Goal: Information Seeking & Learning: Understand process/instructions

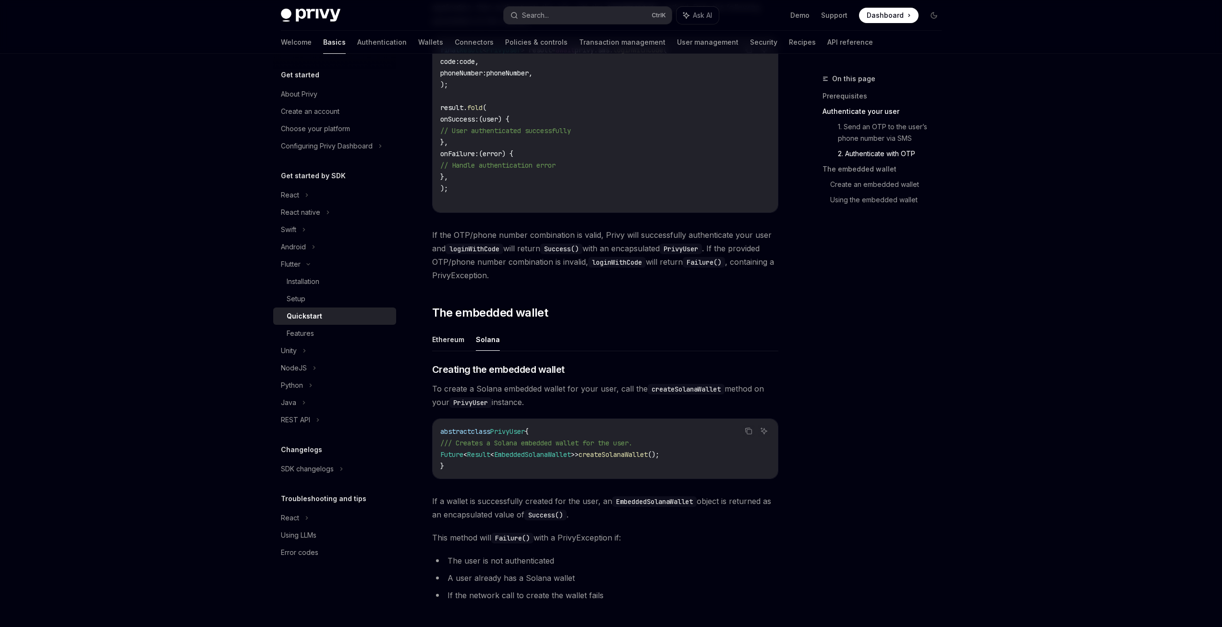
scroll to position [759, 0]
click at [303, 198] on div "React" at bounding box center [334, 194] width 123 height 17
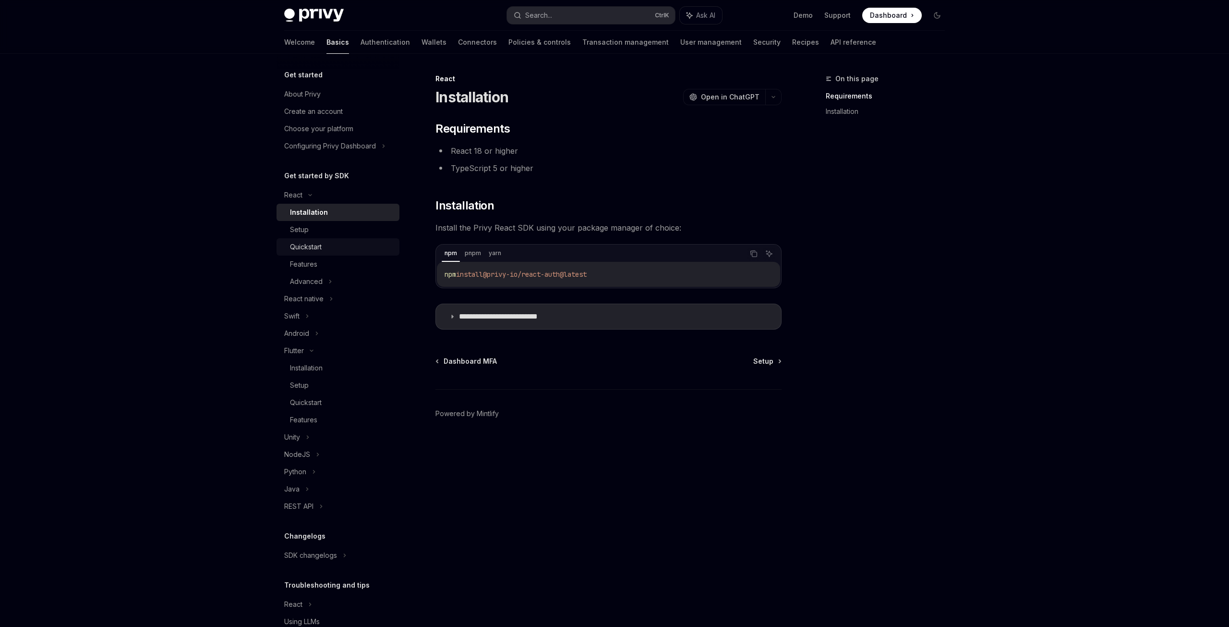
click at [311, 246] on div "Quickstart" at bounding box center [306, 247] width 32 height 12
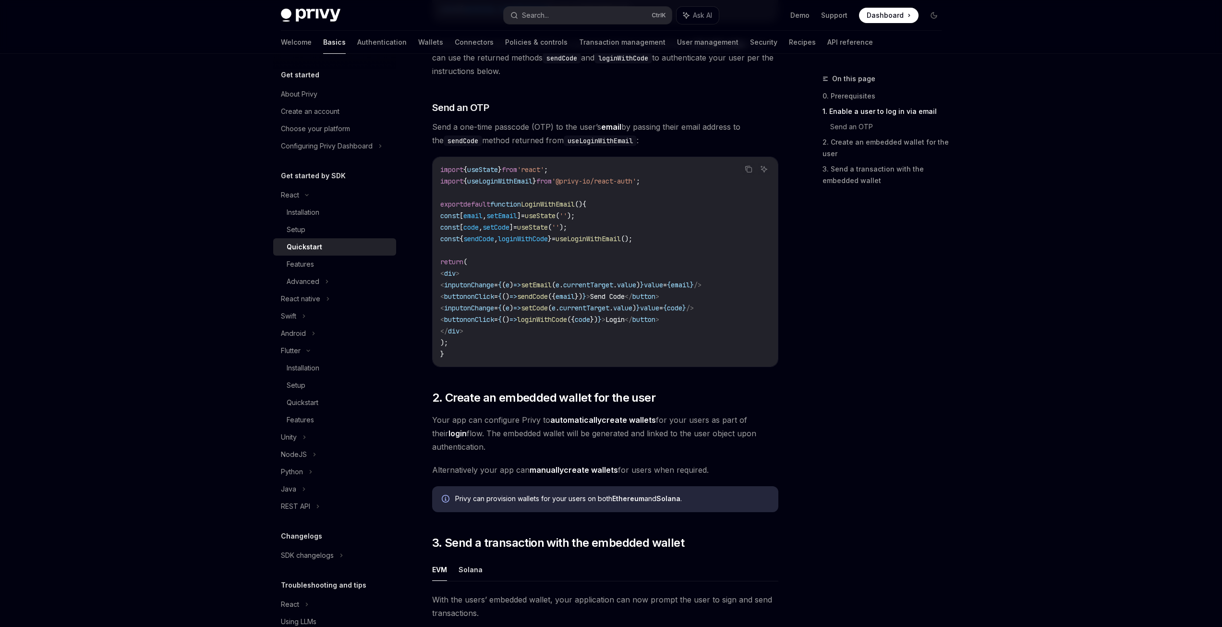
scroll to position [384, 0]
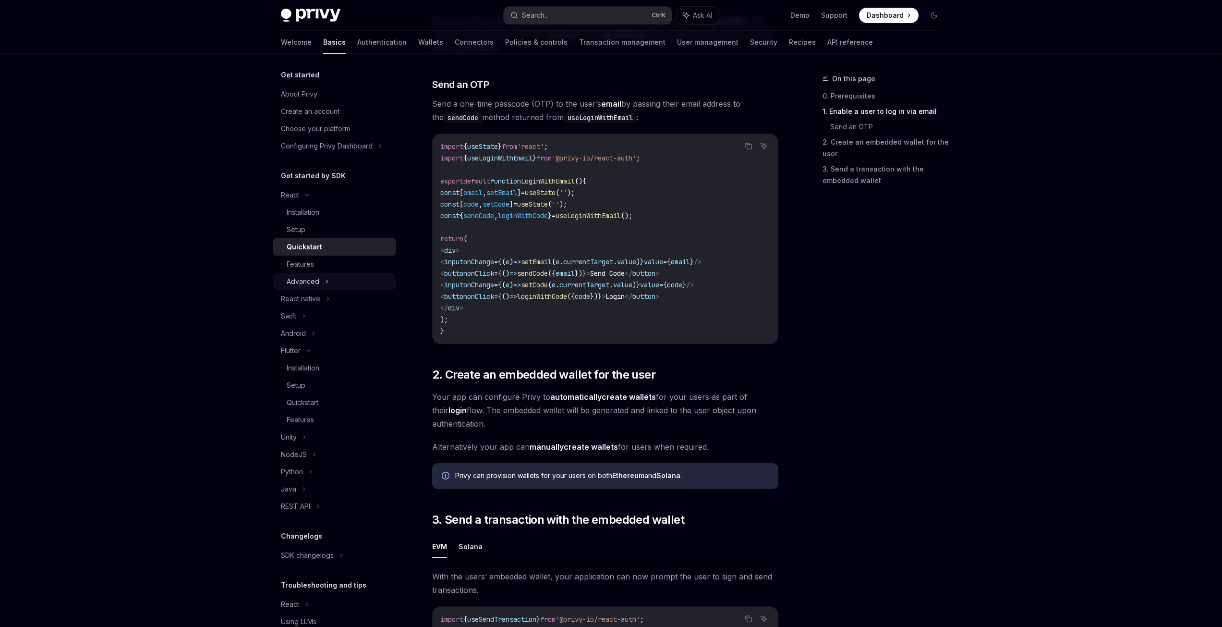
click at [312, 278] on div "Advanced" at bounding box center [303, 282] width 33 height 12
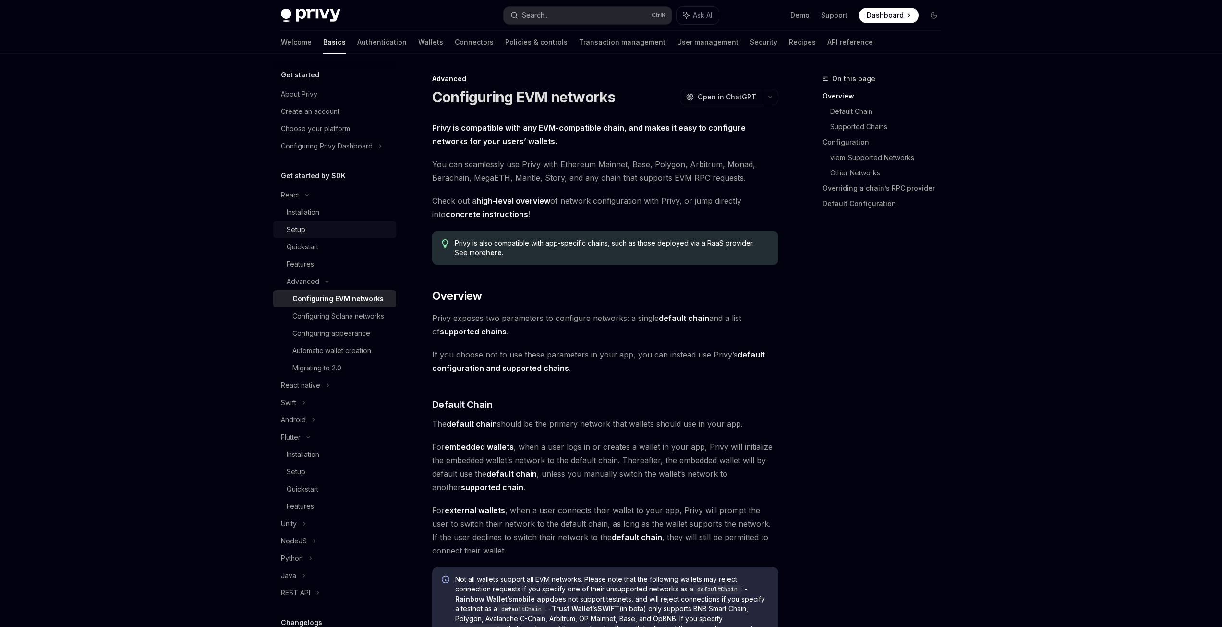
click at [316, 227] on div "Setup" at bounding box center [339, 230] width 104 height 12
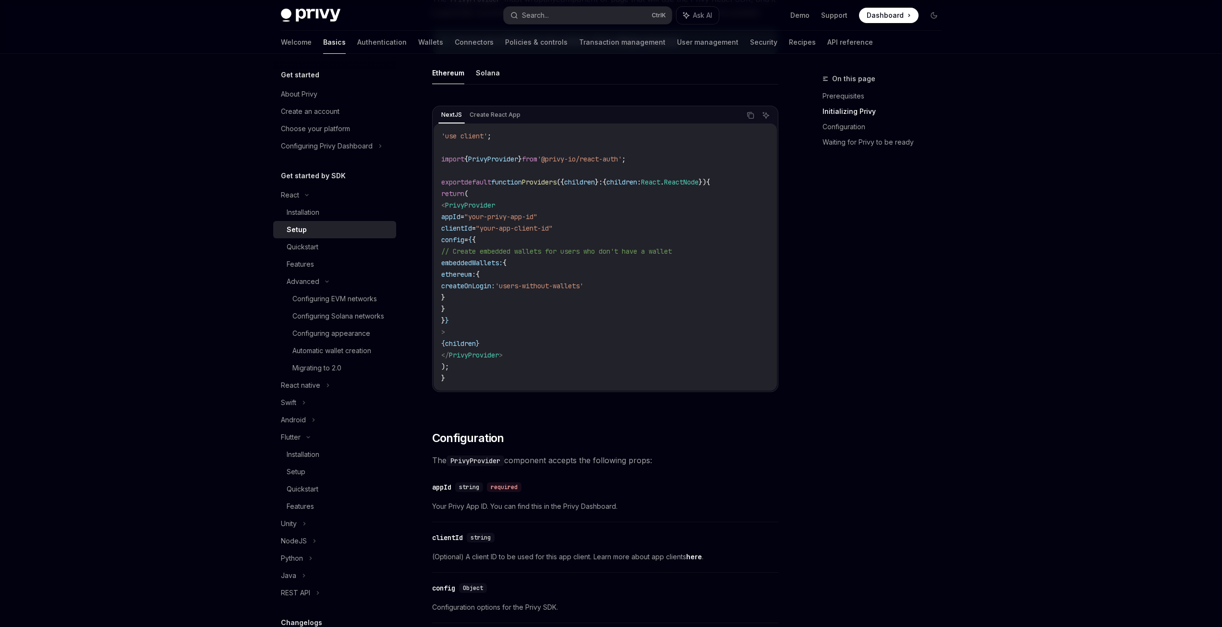
scroll to position [288, 0]
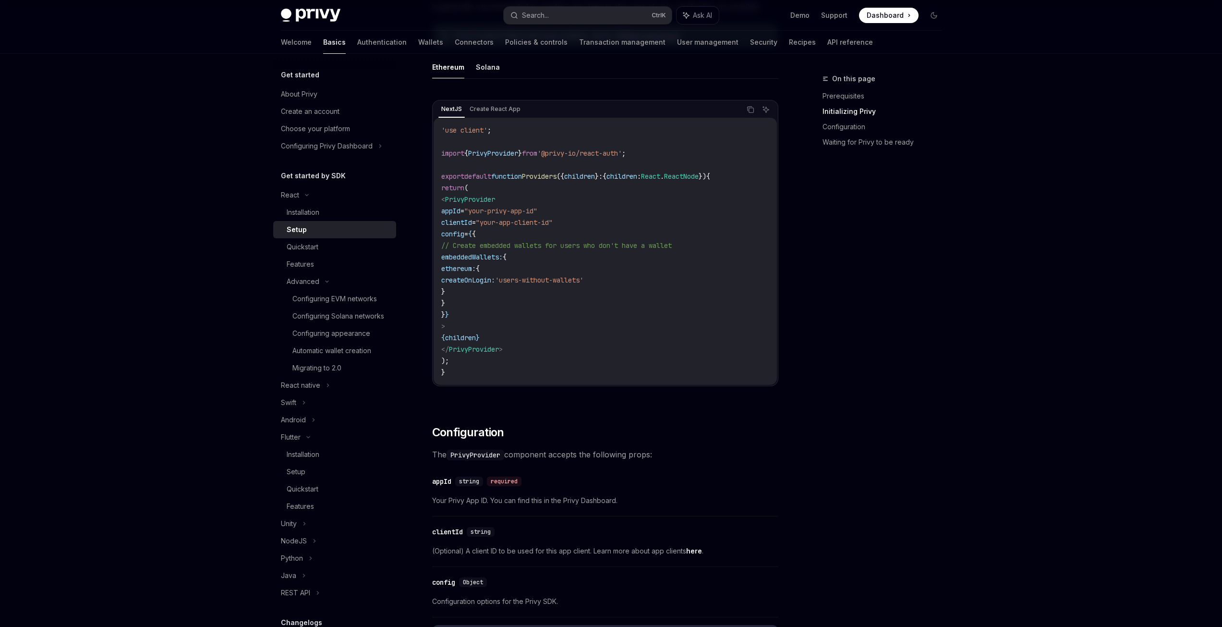
drag, startPoint x: 454, startPoint y: 202, endPoint x: 558, endPoint y: 344, distance: 175.7
click at [558, 344] on code "'use client' ; import { PrivyProvider } from '@privy-io/react-auth' ; export de…" at bounding box center [605, 251] width 328 height 254
click at [495, 280] on span "createOnLogin:" at bounding box center [468, 280] width 54 height 9
drag, startPoint x: 459, startPoint y: 199, endPoint x: 568, endPoint y: 347, distance: 183.8
click at [568, 347] on code "'use client' ; import { PrivyProvider } from '@privy-io/react-auth' ; export de…" at bounding box center [605, 251] width 328 height 254
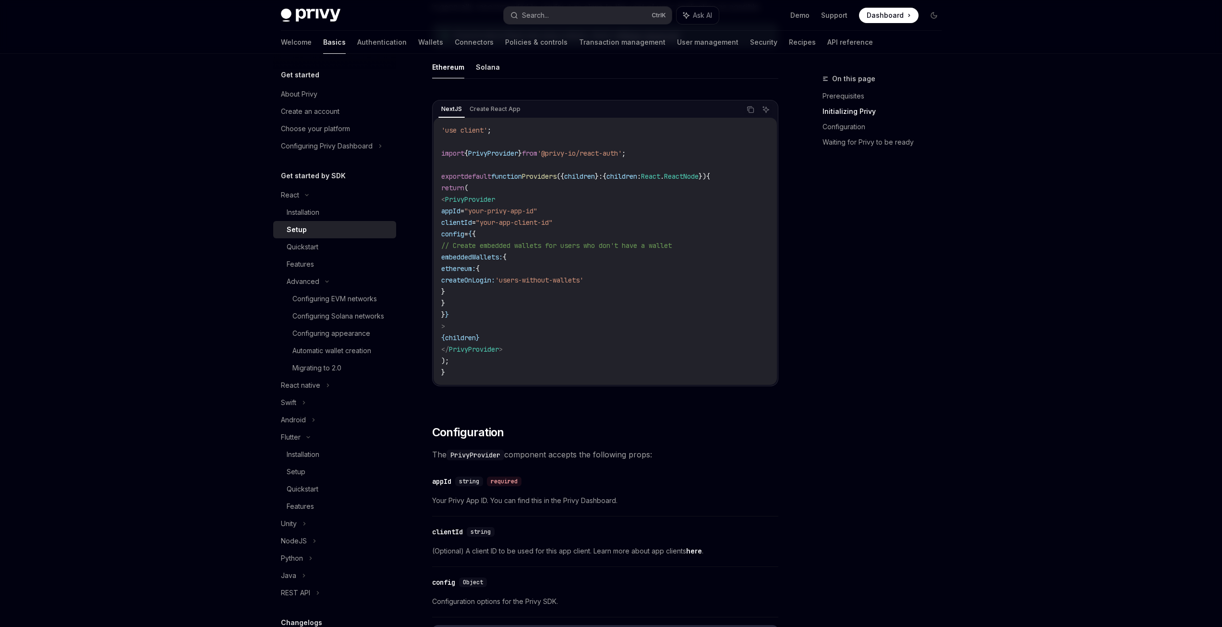
click at [563, 294] on code "'use client' ; import { PrivyProvider } from '@privy-io/react-auth' ; export de…" at bounding box center [605, 251] width 328 height 254
click at [319, 460] on div "Installation" at bounding box center [303, 455] width 33 height 12
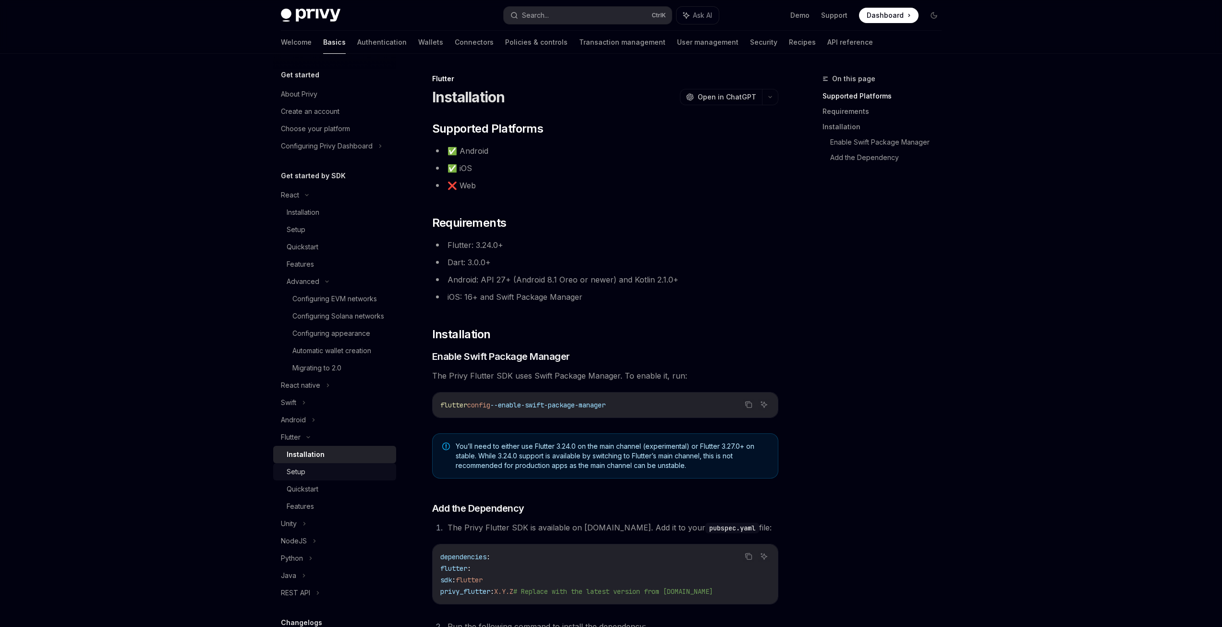
click at [313, 477] on div "Setup" at bounding box center [339, 472] width 104 height 12
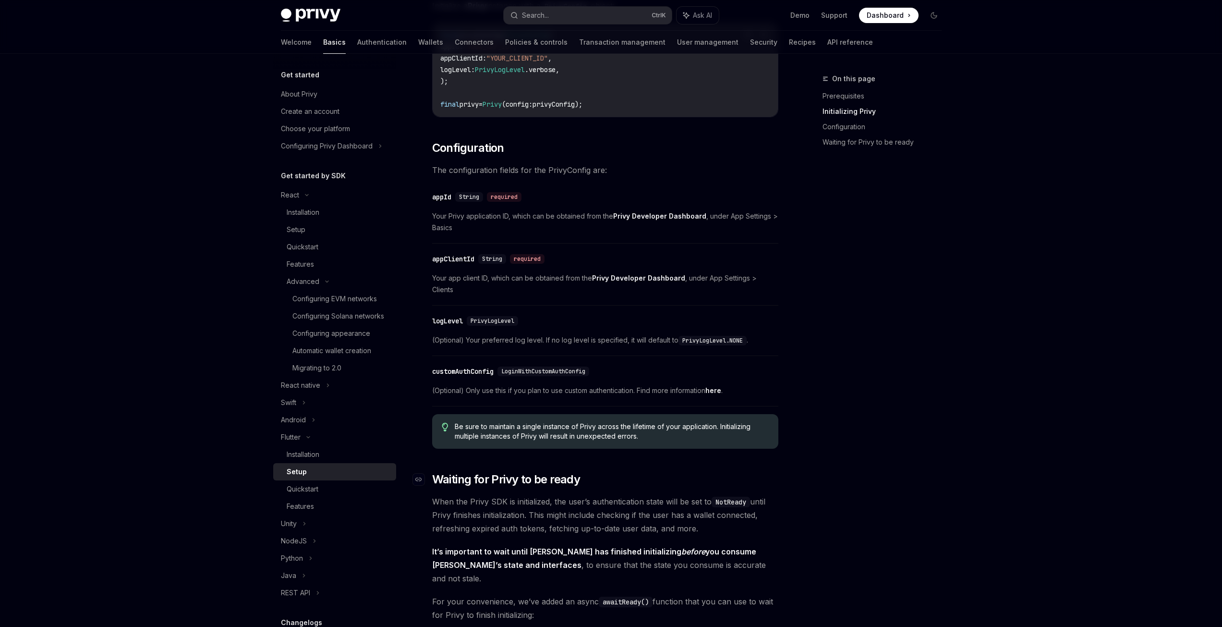
scroll to position [480, 0]
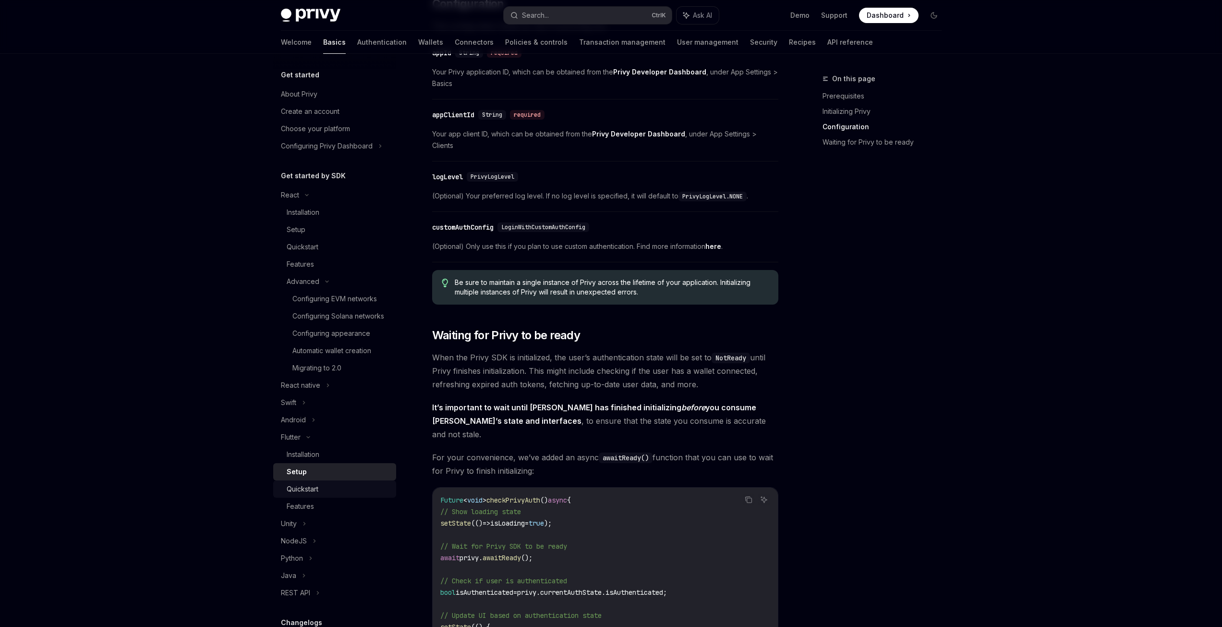
click at [324, 495] on div "Quickstart" at bounding box center [339, 489] width 104 height 12
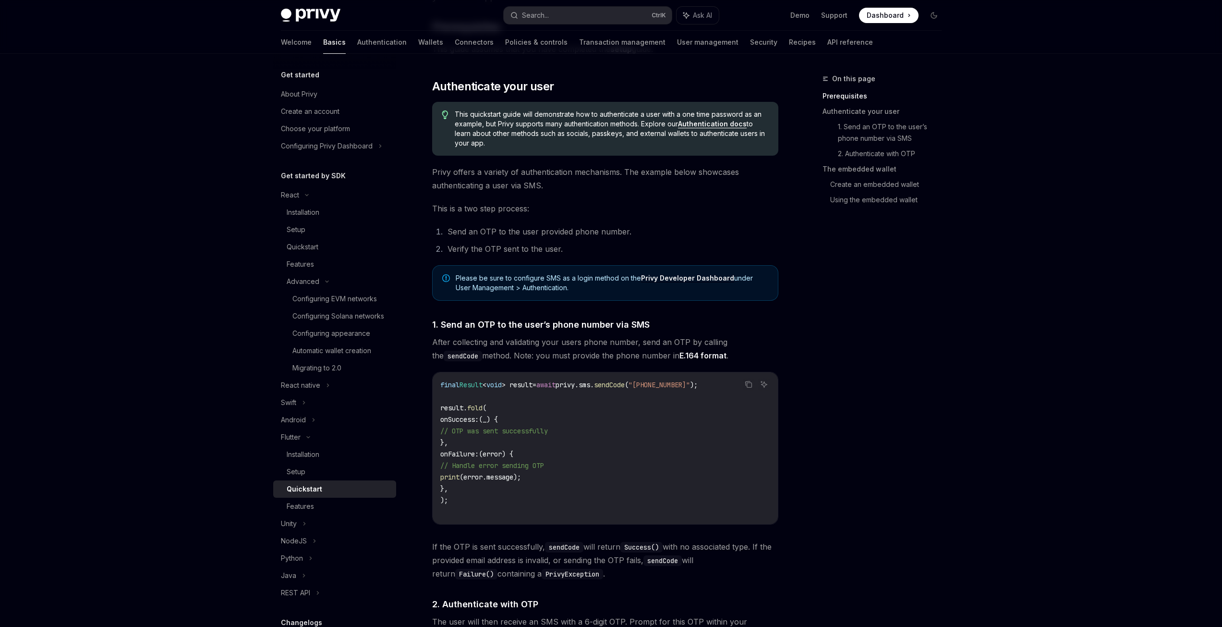
scroll to position [192, 0]
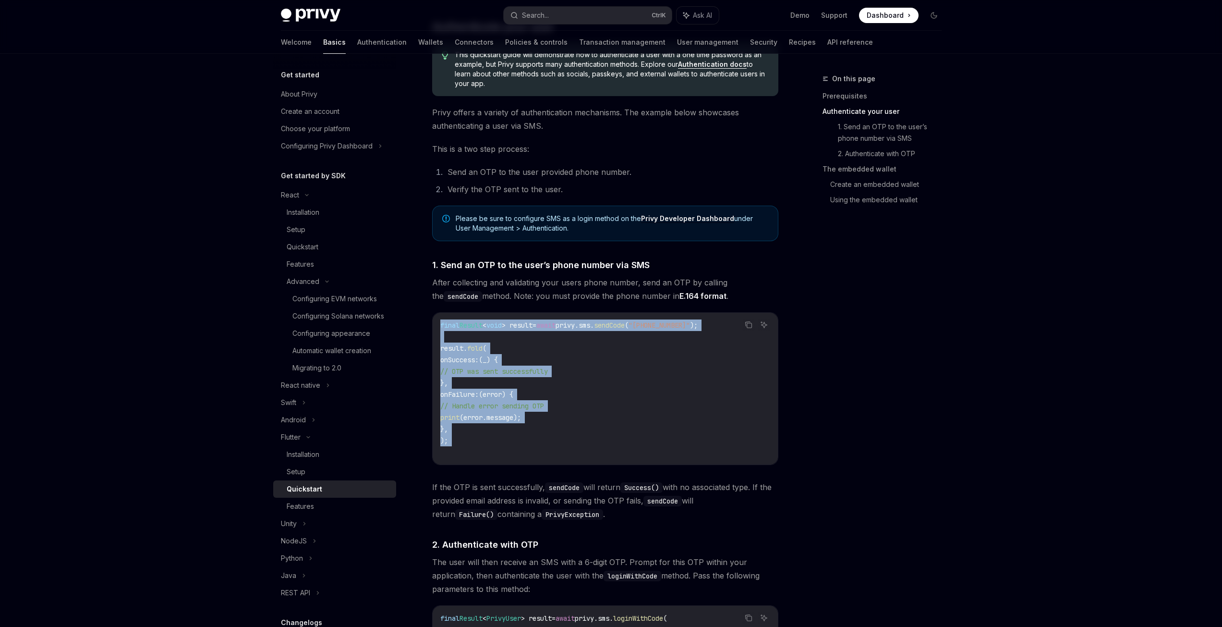
drag, startPoint x: 458, startPoint y: 449, endPoint x: 429, endPoint y: 320, distance: 131.8
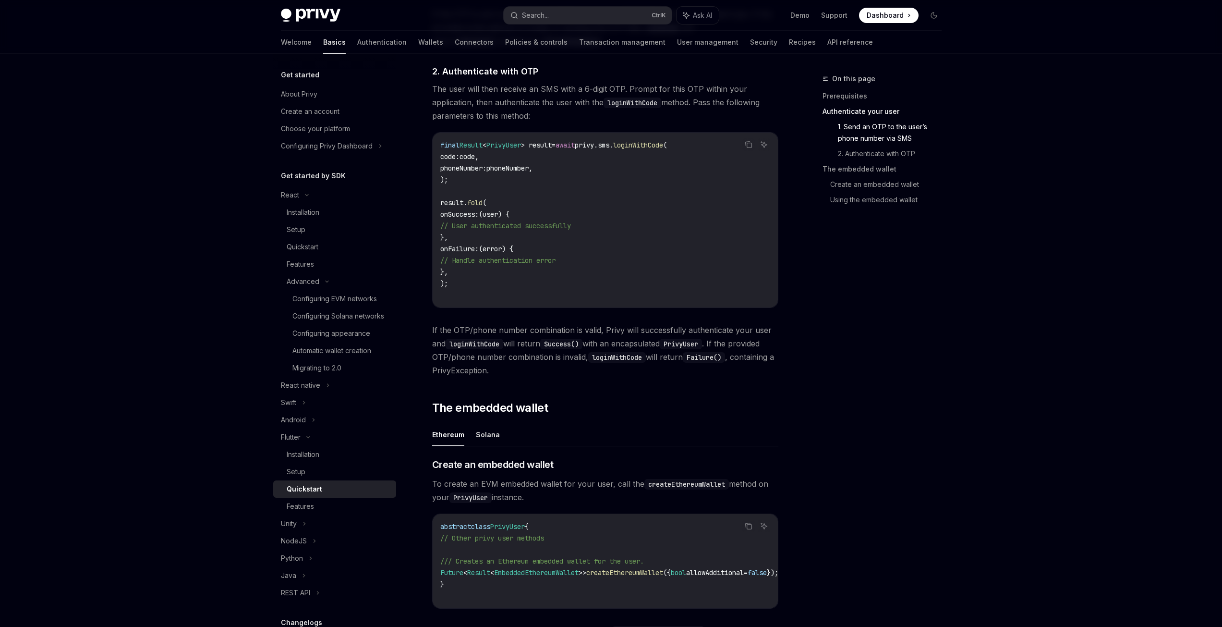
scroll to position [672, 0]
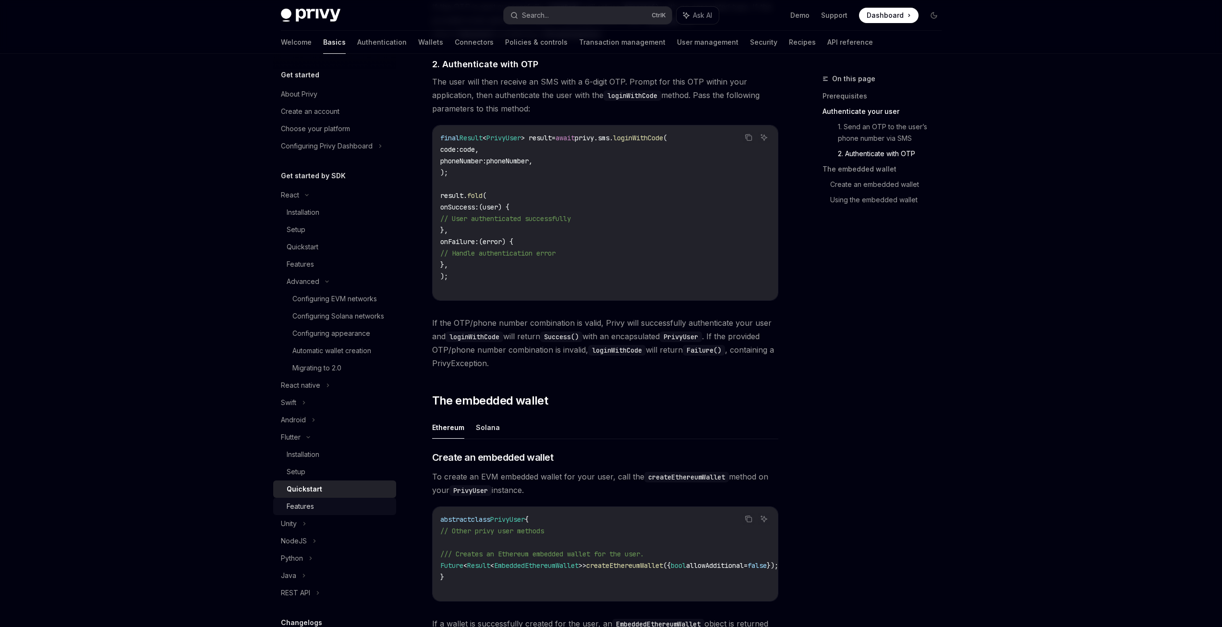
click at [304, 512] on div "Features" at bounding box center [300, 506] width 27 height 12
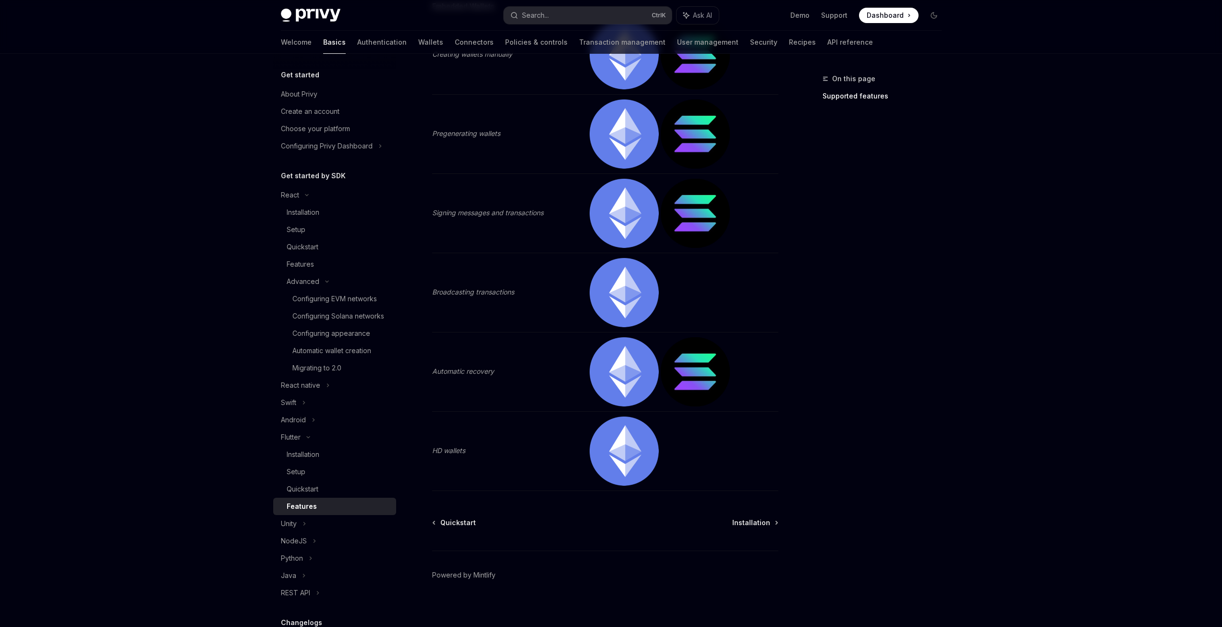
scroll to position [259, 0]
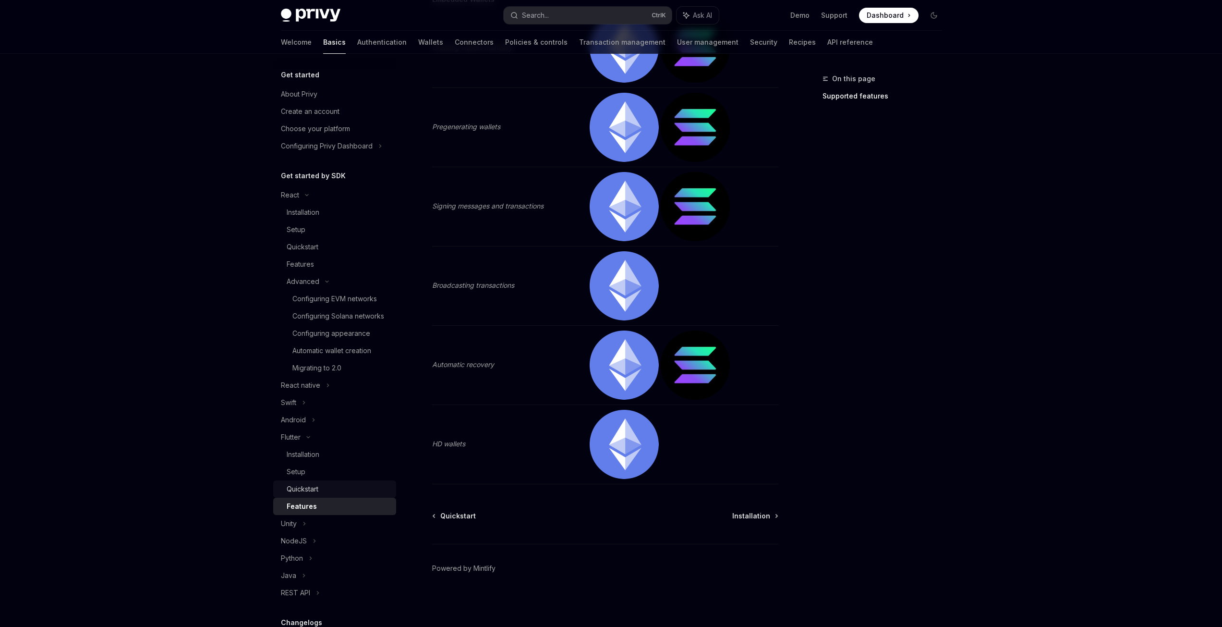
click at [322, 495] on div "Quickstart" at bounding box center [339, 489] width 104 height 12
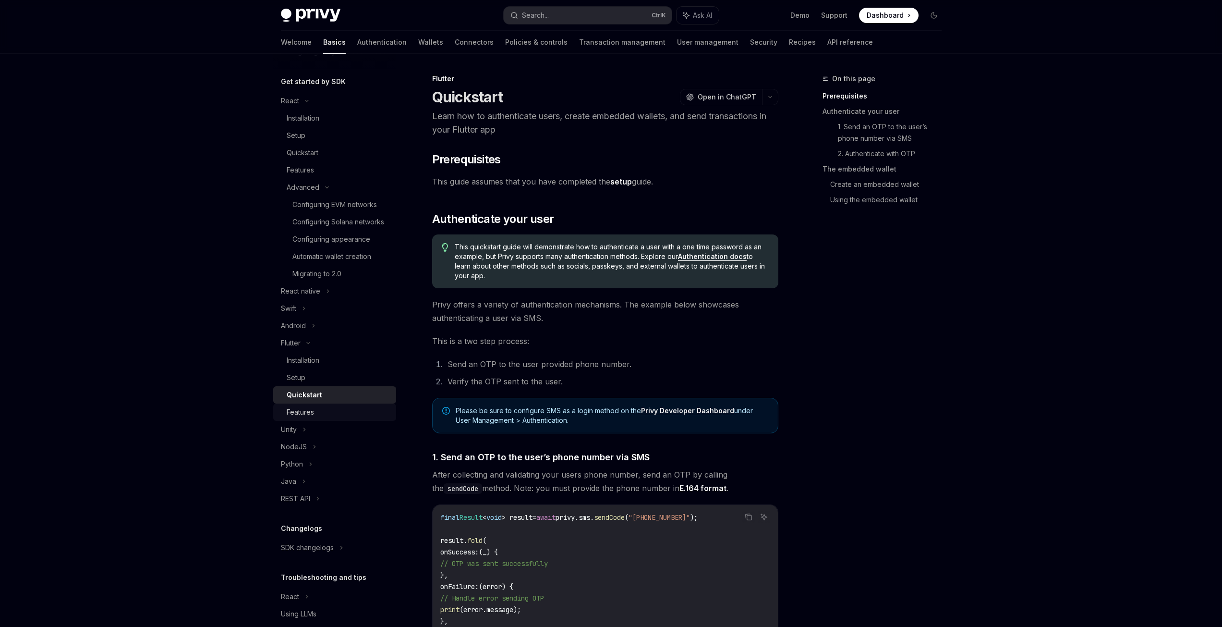
scroll to position [96, 0]
click at [322, 381] on div "Setup" at bounding box center [339, 376] width 104 height 12
type textarea "*"
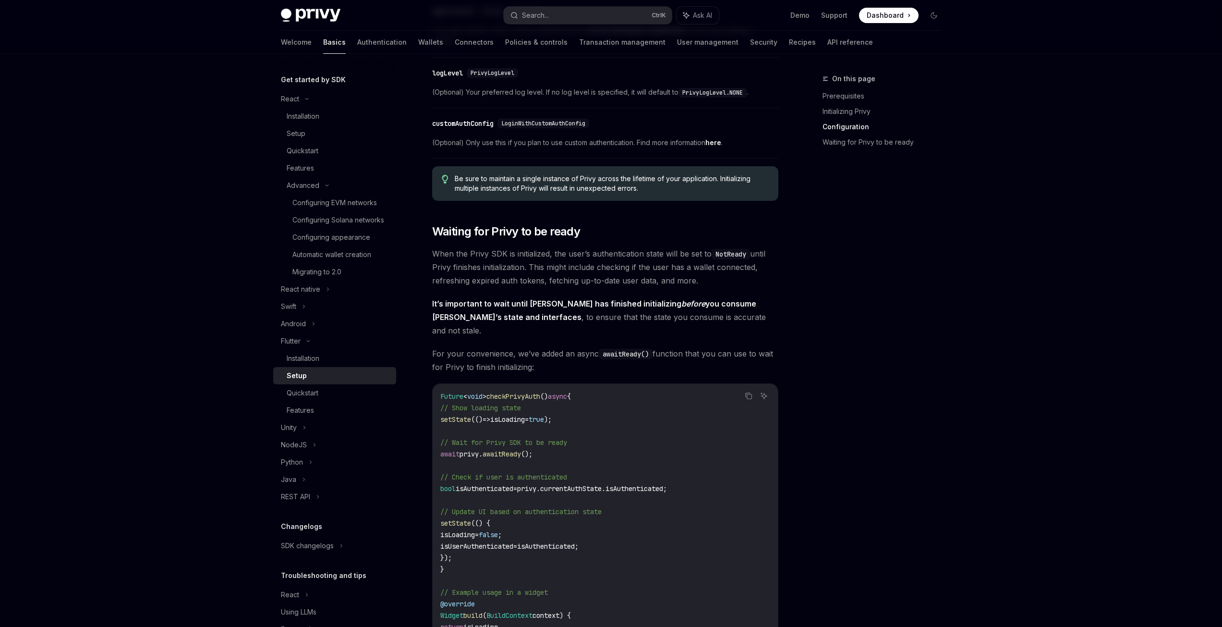
scroll to position [624, 0]
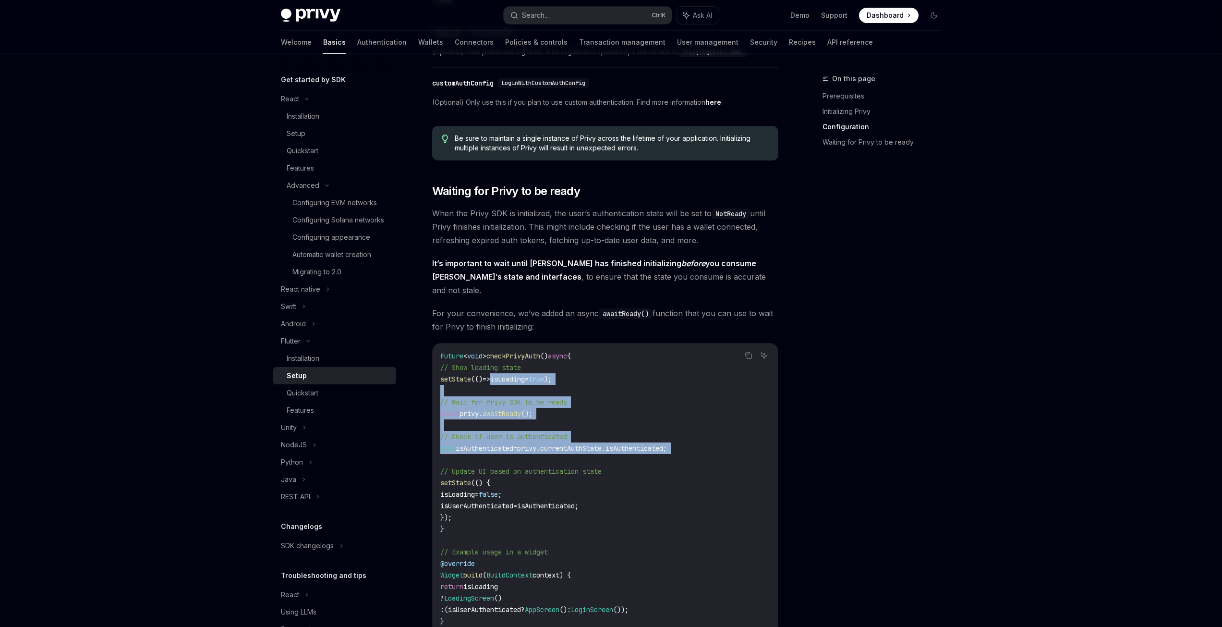
drag, startPoint x: 507, startPoint y: 356, endPoint x: 558, endPoint y: 435, distance: 94.7
click at [558, 435] on code "Future < void > checkPrivyAuth () async { // Show loading state setState (() =>…" at bounding box center [605, 488] width 330 height 277
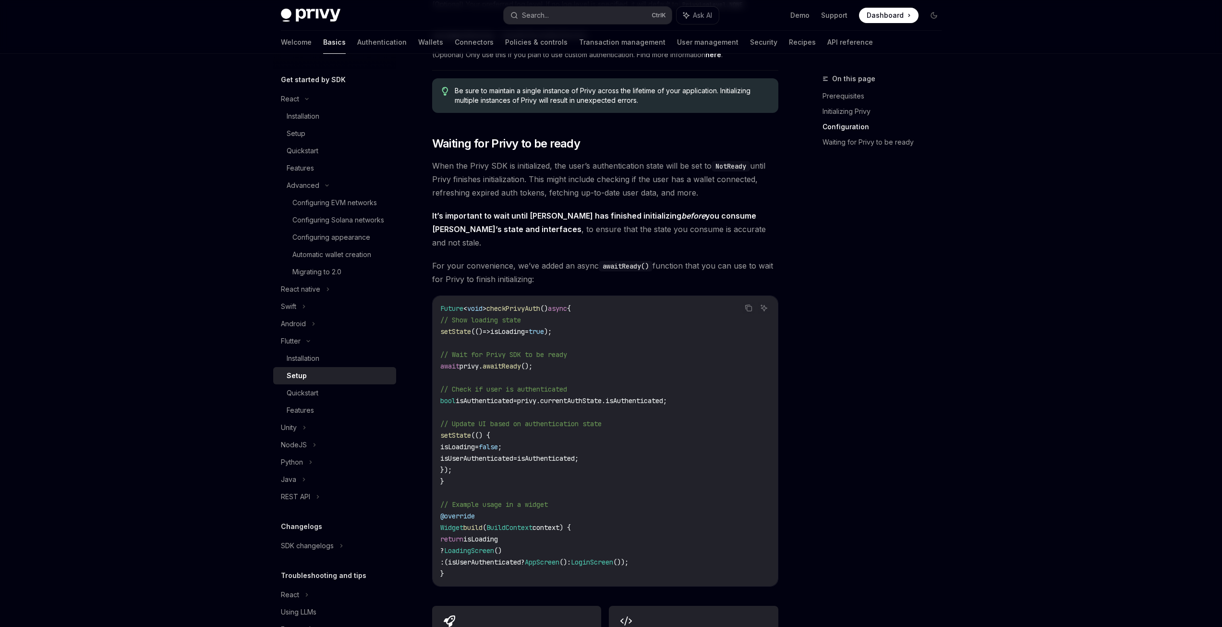
scroll to position [672, 0]
click at [613, 557] on span "LoginScreen" at bounding box center [592, 561] width 42 height 9
drag, startPoint x: 439, startPoint y: 505, endPoint x: 502, endPoint y: 515, distance: 63.7
click at [501, 515] on div "Future < void > checkPrivyAuth () async { // Show loading state setState (() =>…" at bounding box center [605, 440] width 345 height 290
click at [559, 557] on span "AppScreen" at bounding box center [542, 561] width 35 height 9
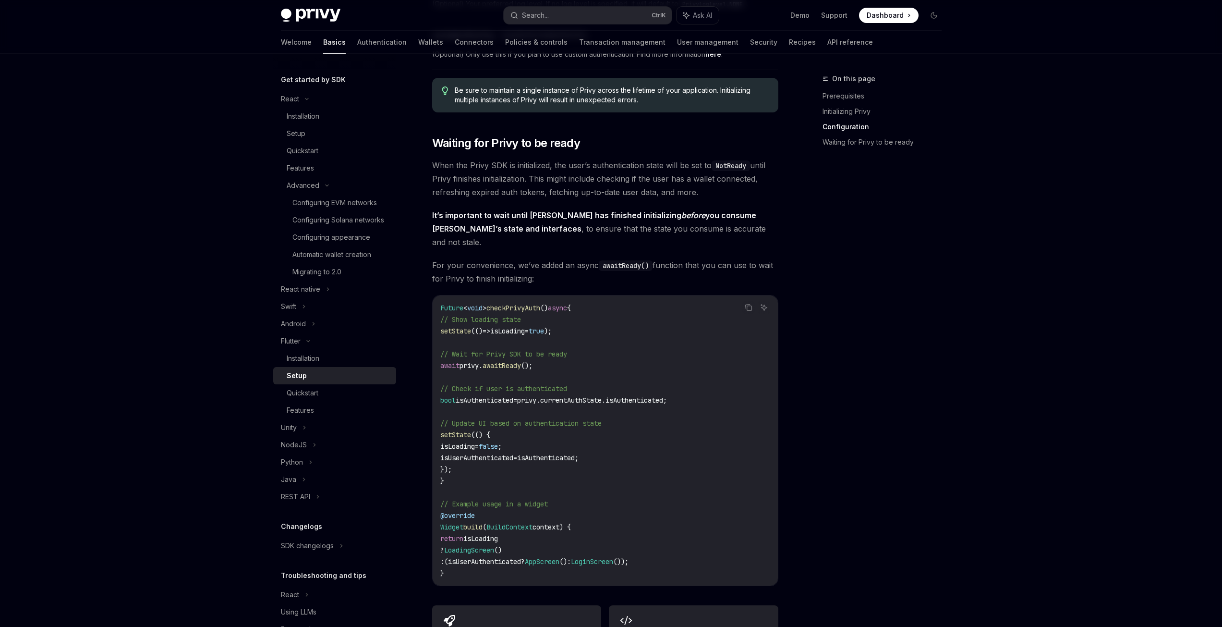
click at [613, 557] on span "LoginScreen" at bounding box center [592, 561] width 42 height 9
click at [701, 527] on code "Future < void > checkPrivyAuth () async { // Show loading state setState (() =>…" at bounding box center [605, 440] width 330 height 277
click at [613, 557] on span "LoginScreen" at bounding box center [592, 561] width 42 height 9
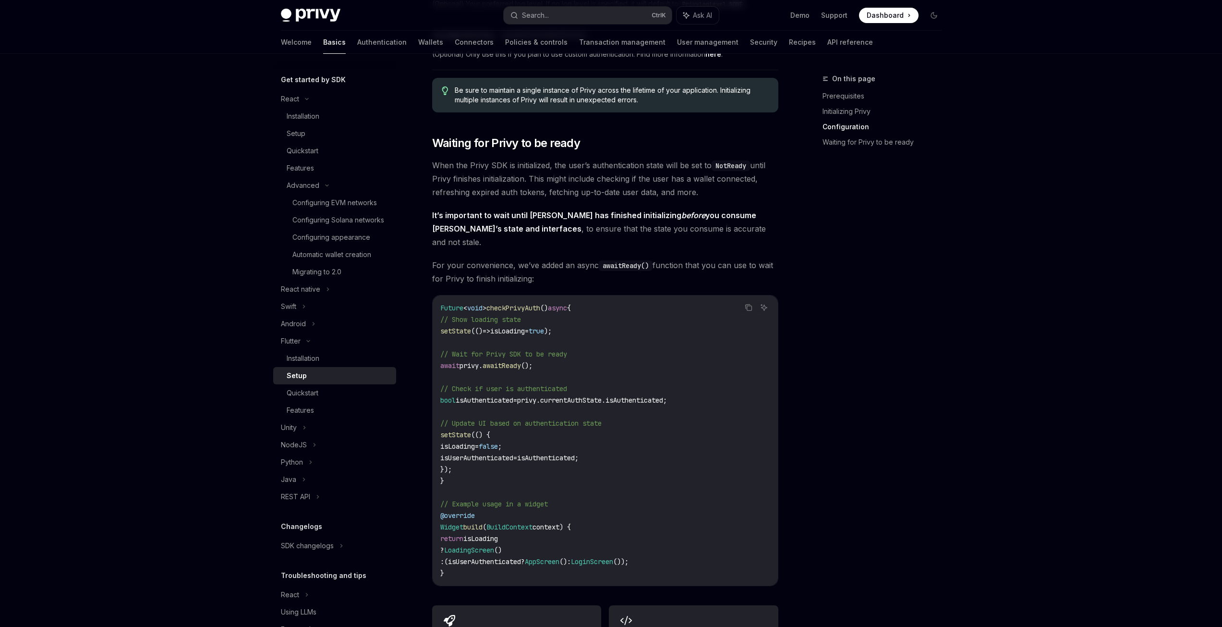
click at [662, 519] on code "Future < void > checkPrivyAuth () async { // Show loading state setState (() =>…" at bounding box center [605, 440] width 330 height 277
click at [629, 557] on span "());" at bounding box center [620, 561] width 15 height 9
drag, startPoint x: 665, startPoint y: 536, endPoint x: 613, endPoint y: 536, distance: 52.3
click at [613, 557] on span ": (isUserAuthenticated ? AppScreen () : LoginScreen ());" at bounding box center [534, 561] width 188 height 9
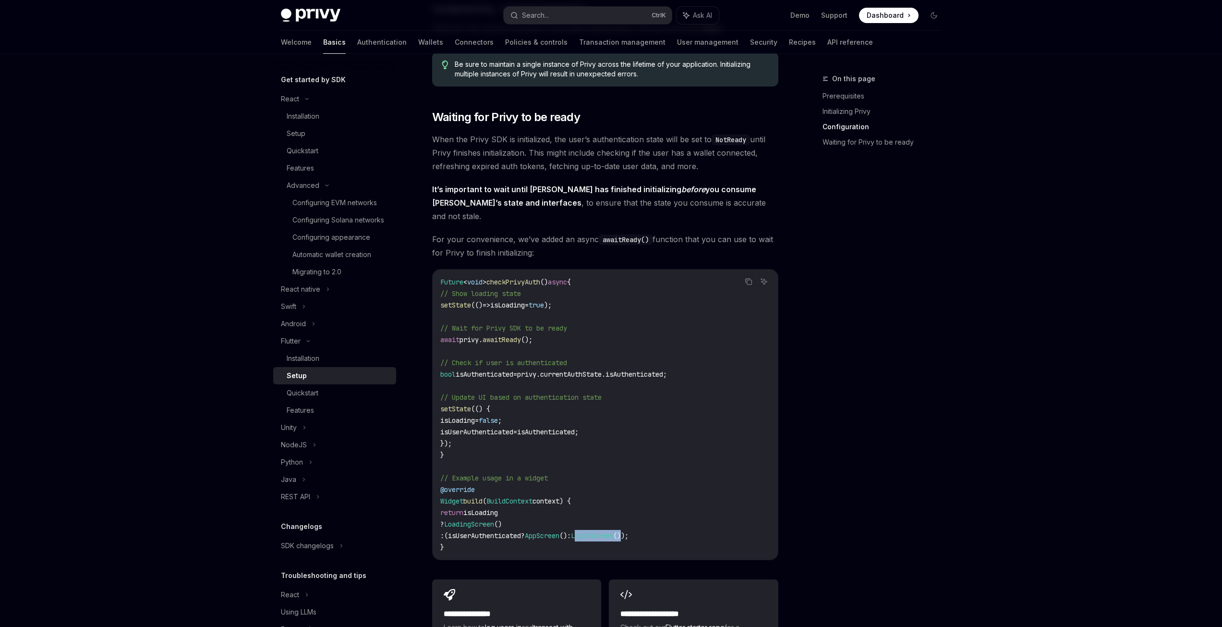
scroll to position [720, 0]
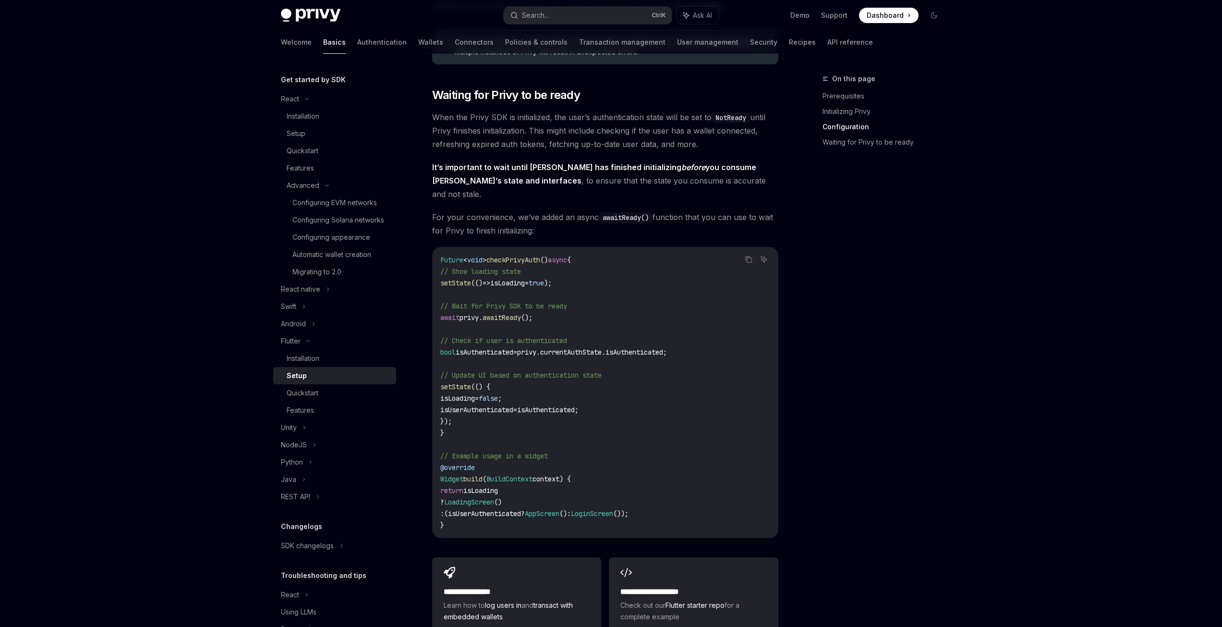
click at [640, 502] on code "Future < void > checkPrivyAuth () async { // Show loading state setState (() =>…" at bounding box center [605, 392] width 330 height 277
drag, startPoint x: 613, startPoint y: 485, endPoint x: 666, endPoint y: 487, distance: 53.3
click at [629, 509] on span ": (isUserAuthenticated ? AppScreen () : LoginScreen ());" at bounding box center [534, 513] width 188 height 9
click at [613, 509] on span "LoginScreen" at bounding box center [592, 513] width 42 height 9
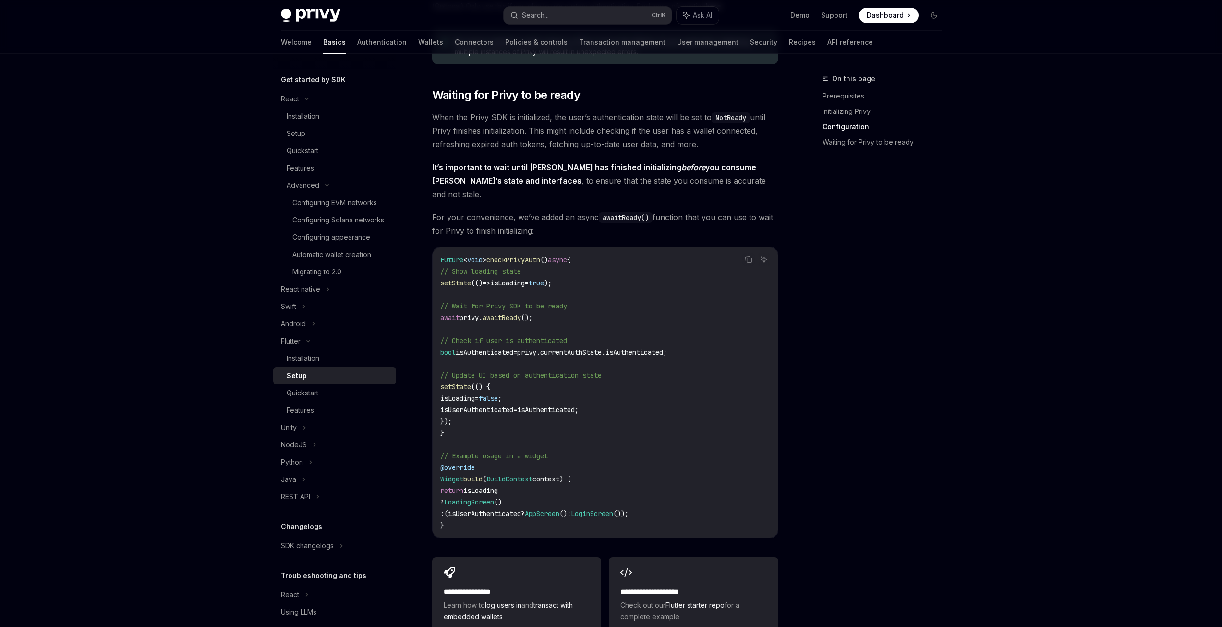
drag, startPoint x: 644, startPoint y: 509, endPoint x: 636, endPoint y: 500, distance: 11.6
click at [644, 509] on div "Future < void > checkPrivyAuth () async { // Show loading state setState (() =>…" at bounding box center [605, 392] width 345 height 290
click at [613, 509] on span "LoginScreen" at bounding box center [592, 513] width 42 height 9
